Goal: Information Seeking & Learning: Learn about a topic

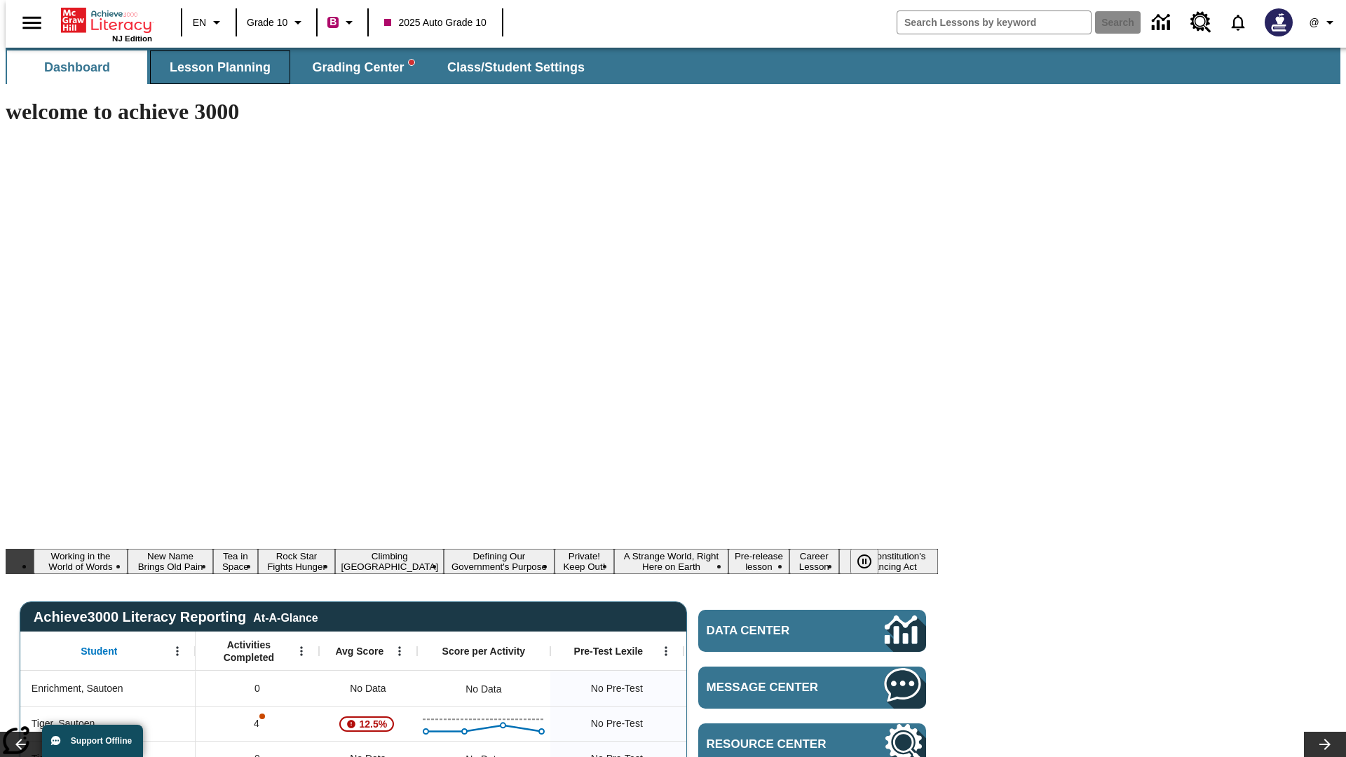
click at [214, 67] on span "Lesson Planning" at bounding box center [220, 68] width 101 height 16
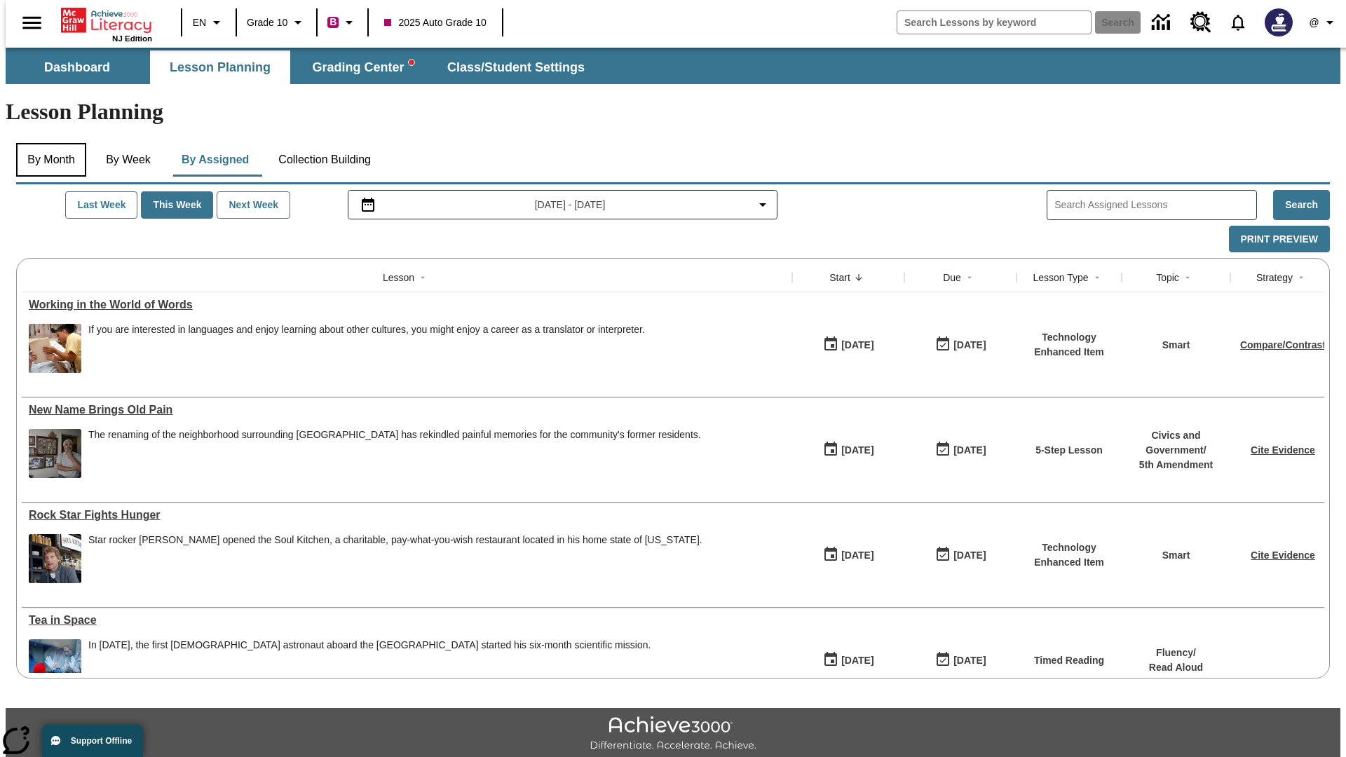
click at [47, 143] on button "By Month" at bounding box center [51, 160] width 70 height 34
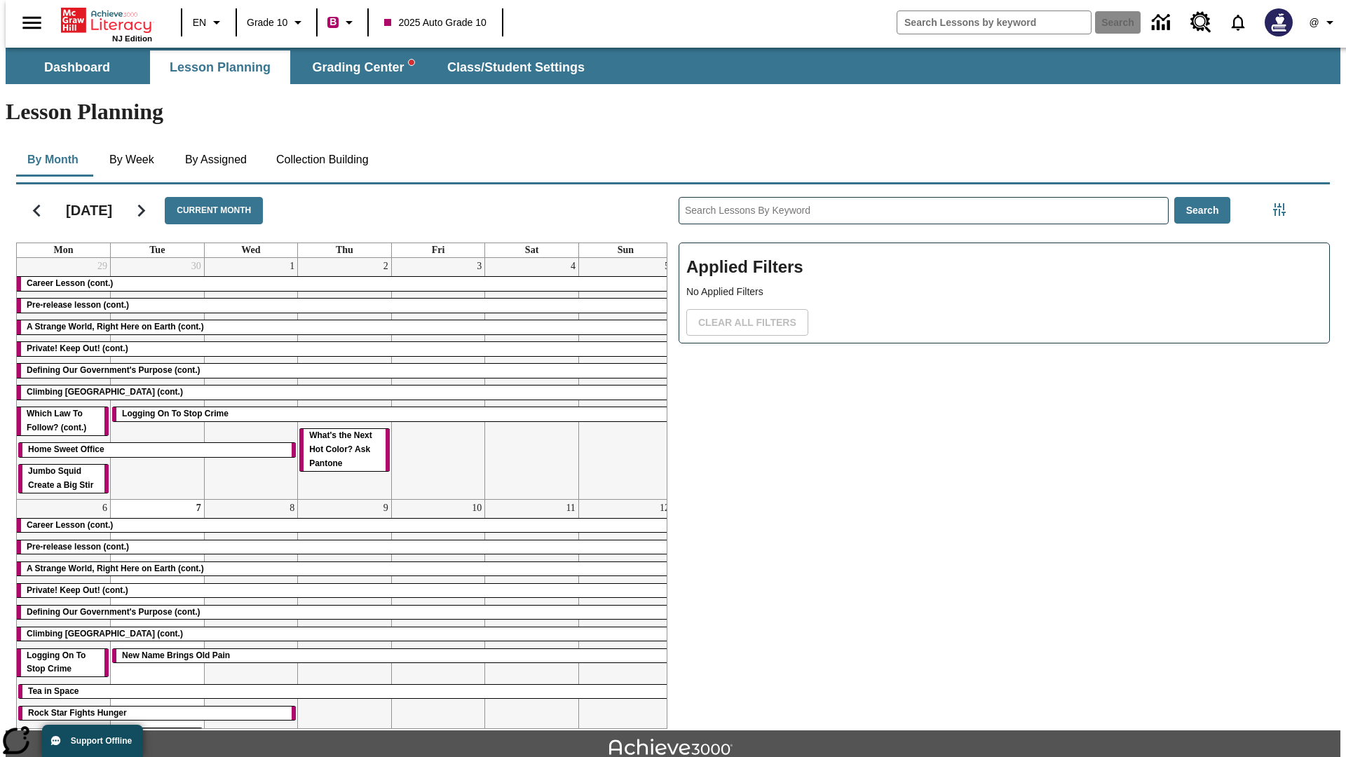
click at [339, 277] on div "Career Lesson (cont.)" at bounding box center [344, 284] width 655 height 14
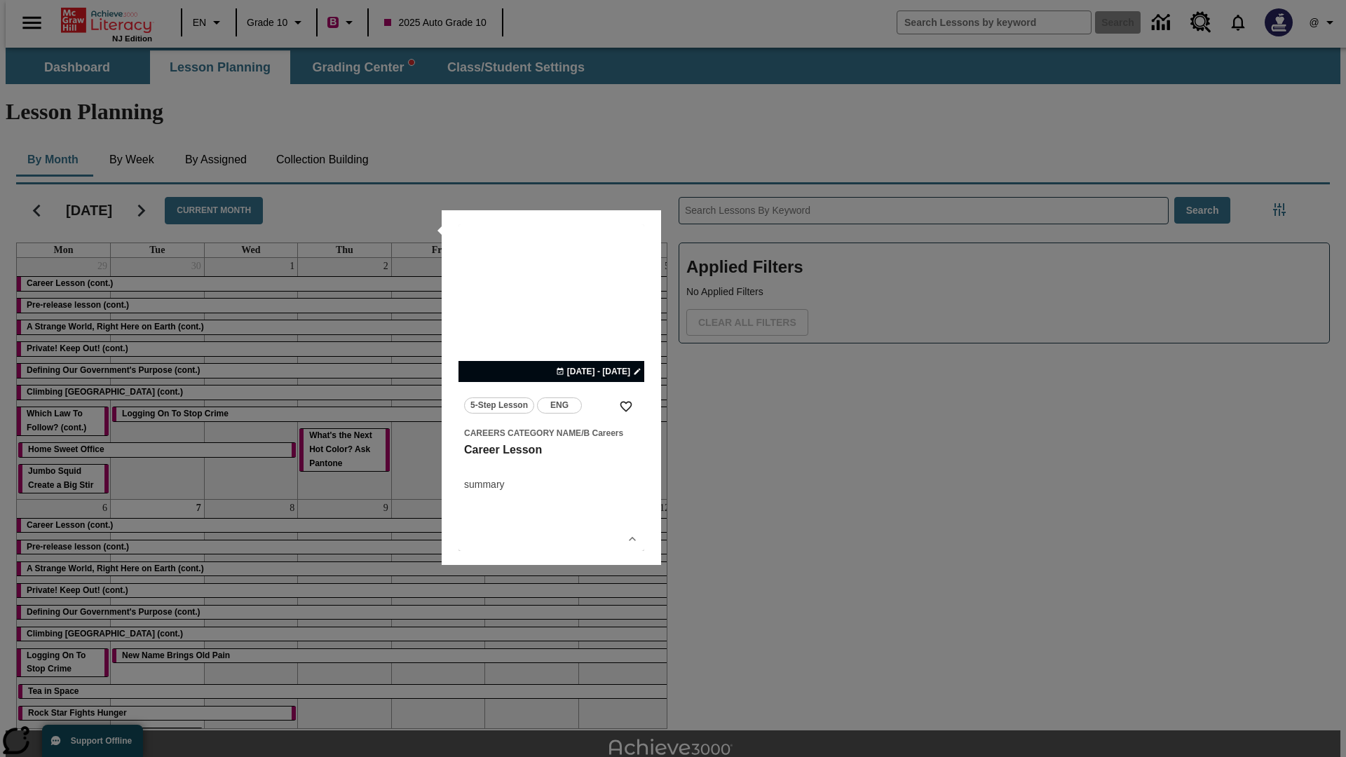
scroll to position [31, 0]
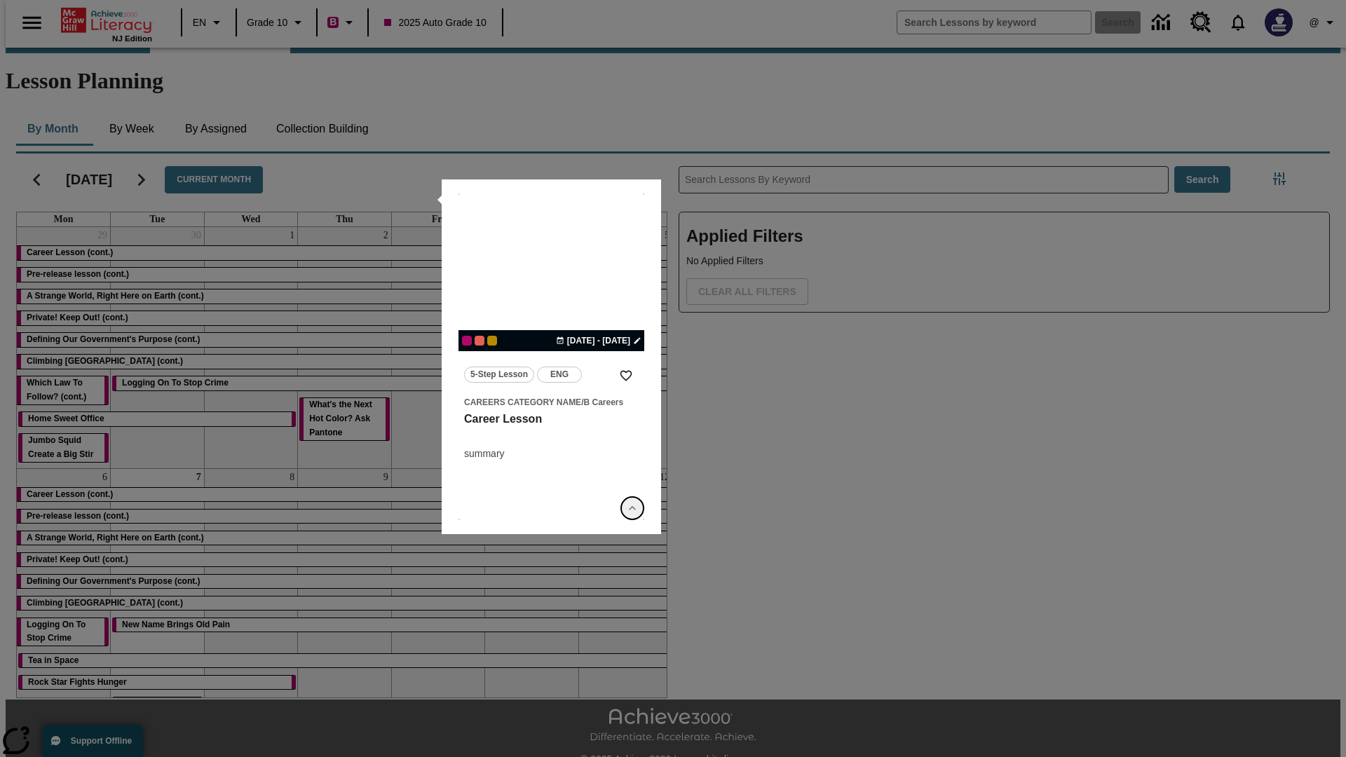
click at [632, 508] on icon "Show Details" at bounding box center [632, 508] width 14 height 14
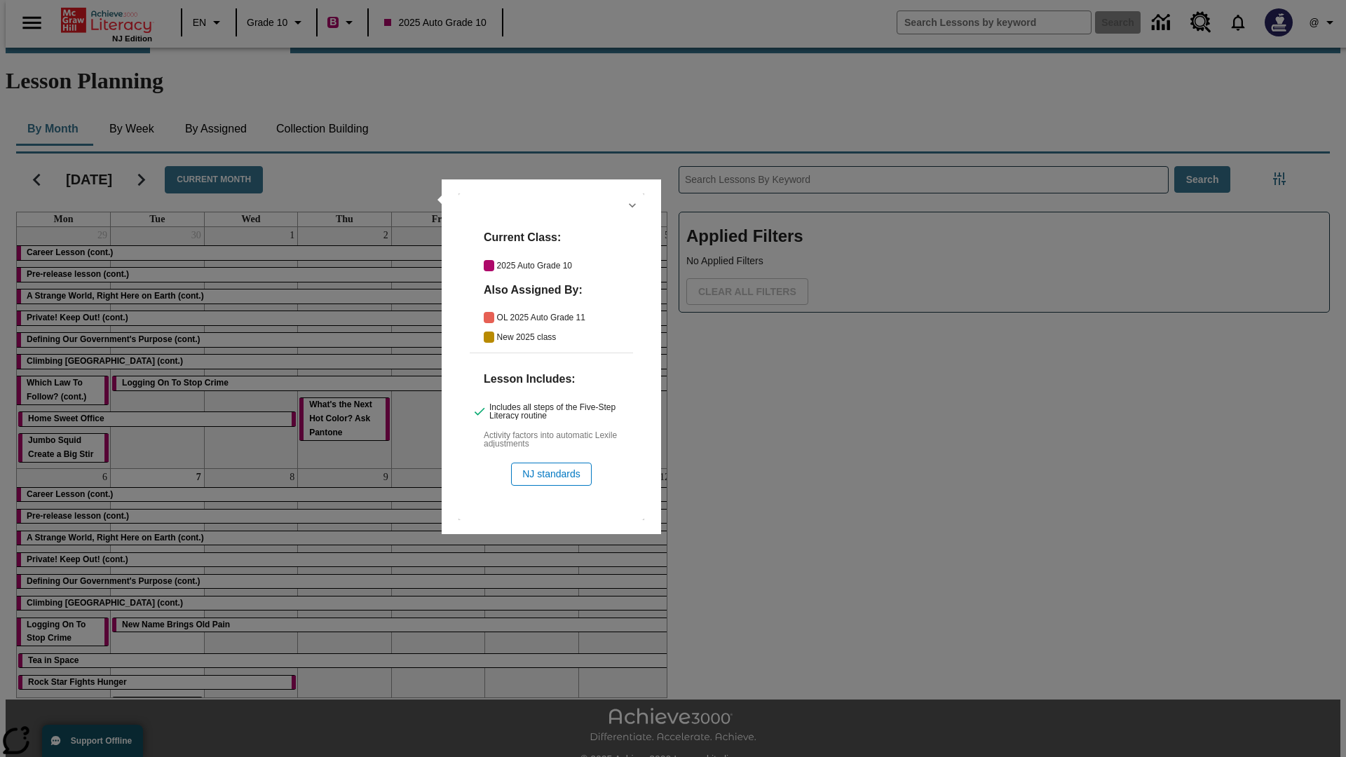
click at [632, 205] on icon "Hide Details" at bounding box center [632, 205] width 14 height 14
